Goal: Share content: Share content

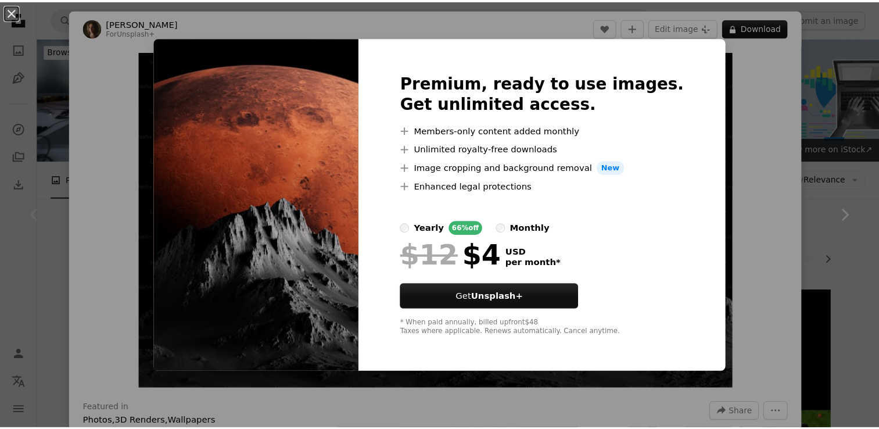
scroll to position [139, 0]
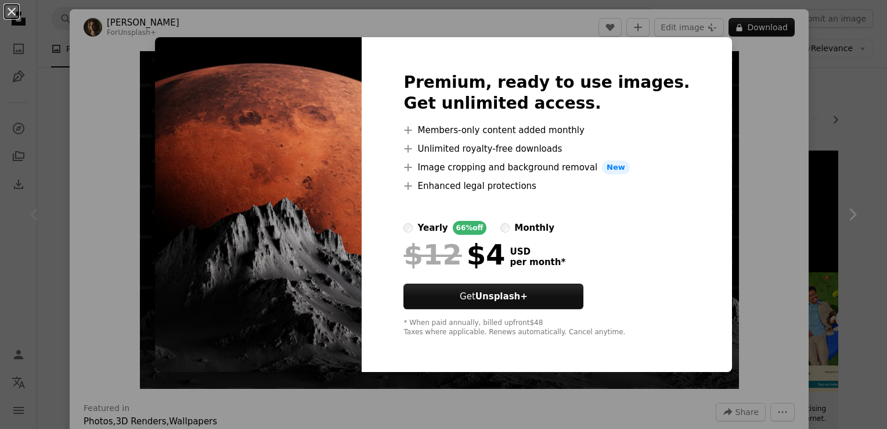
click at [224, 326] on img at bounding box center [258, 204] width 207 height 335
click at [325, 273] on img at bounding box center [258, 204] width 207 height 335
click at [290, 269] on img at bounding box center [258, 204] width 207 height 335
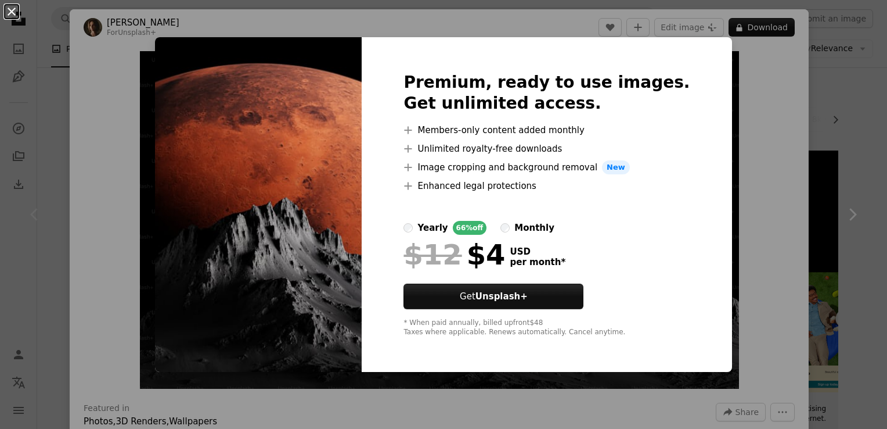
click at [11, 6] on button "An X shape" at bounding box center [12, 12] width 14 height 14
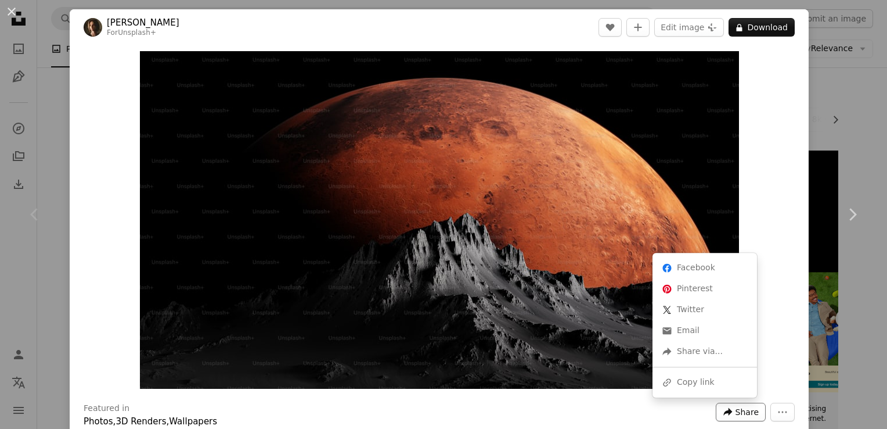
click at [723, 416] on icon "A forward-right arrow" at bounding box center [728, 412] width 10 height 10
click at [709, 332] on link "An envelope Email" at bounding box center [704, 330] width 95 height 21
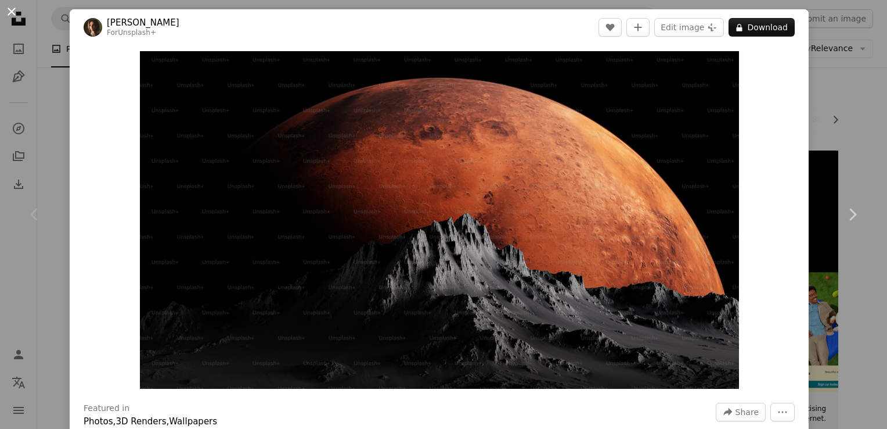
click at [7, 13] on button "An X shape" at bounding box center [12, 12] width 14 height 14
